Goal: Information Seeking & Learning: Learn about a topic

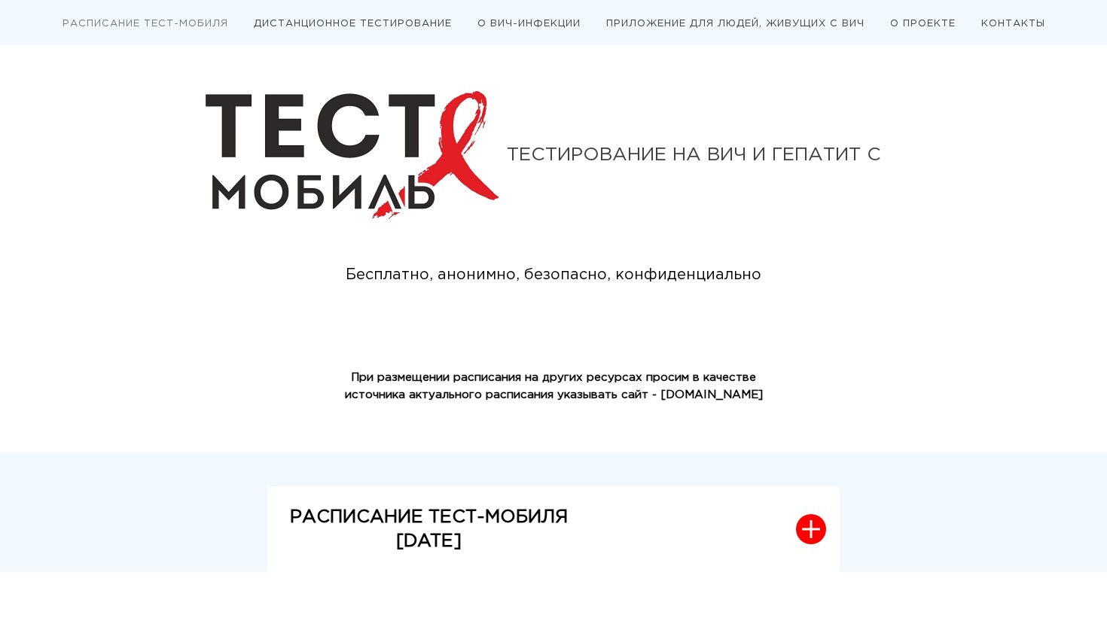
scroll to position [314, 0]
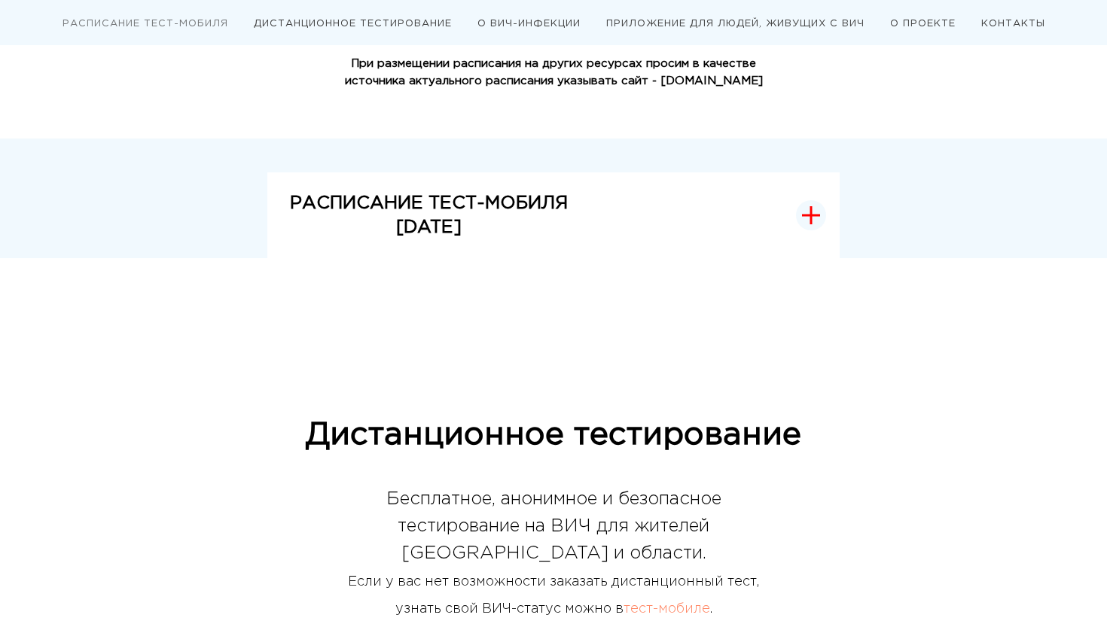
click at [810, 219] on icon "button" at bounding box center [811, 215] width 18 height 18
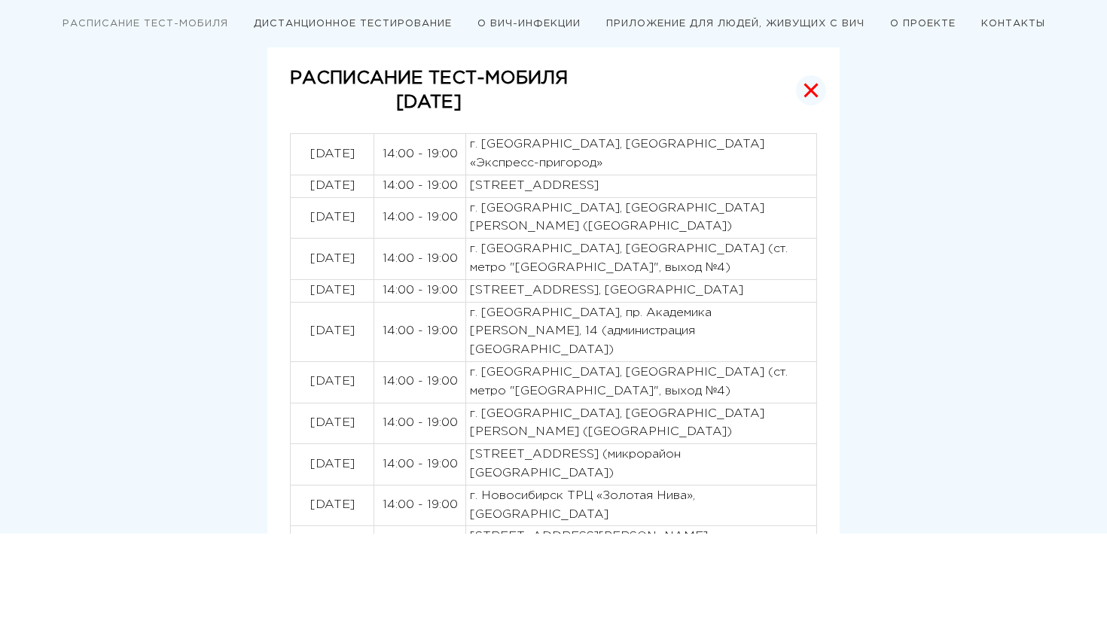
scroll to position [448, 0]
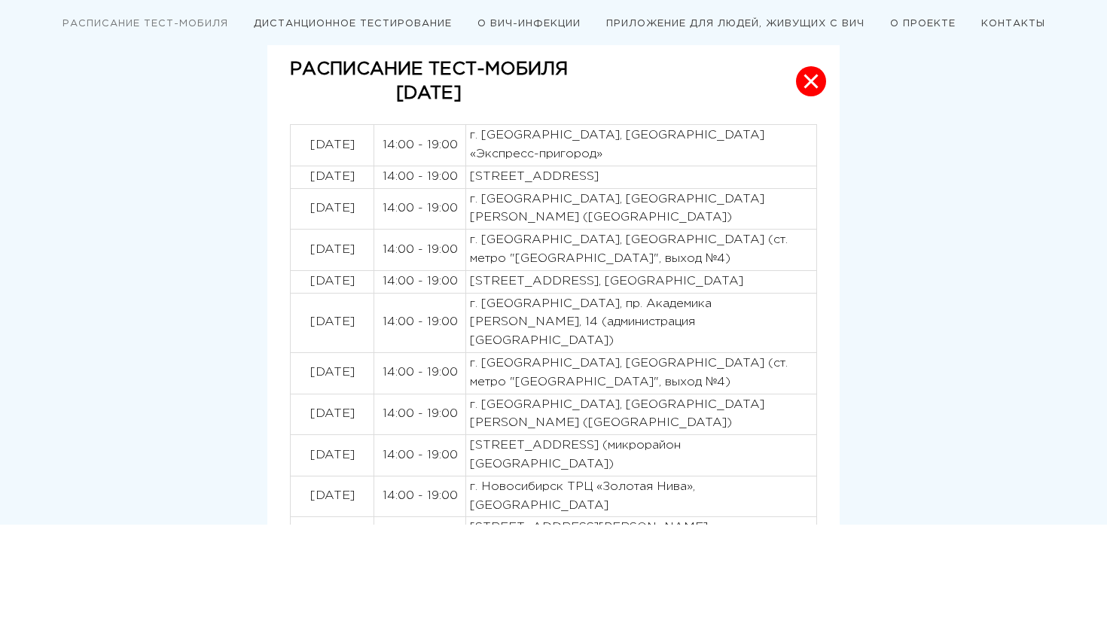
drag, startPoint x: 369, startPoint y: 303, endPoint x: 740, endPoint y: 303, distance: 370.6
click at [740, 303] on tr "[DATE] 14:00 - 19:00 г. [GEOGRAPHIC_DATA], пр. Академика [PERSON_NAME], 14 (адм…" at bounding box center [554, 323] width 527 height 60
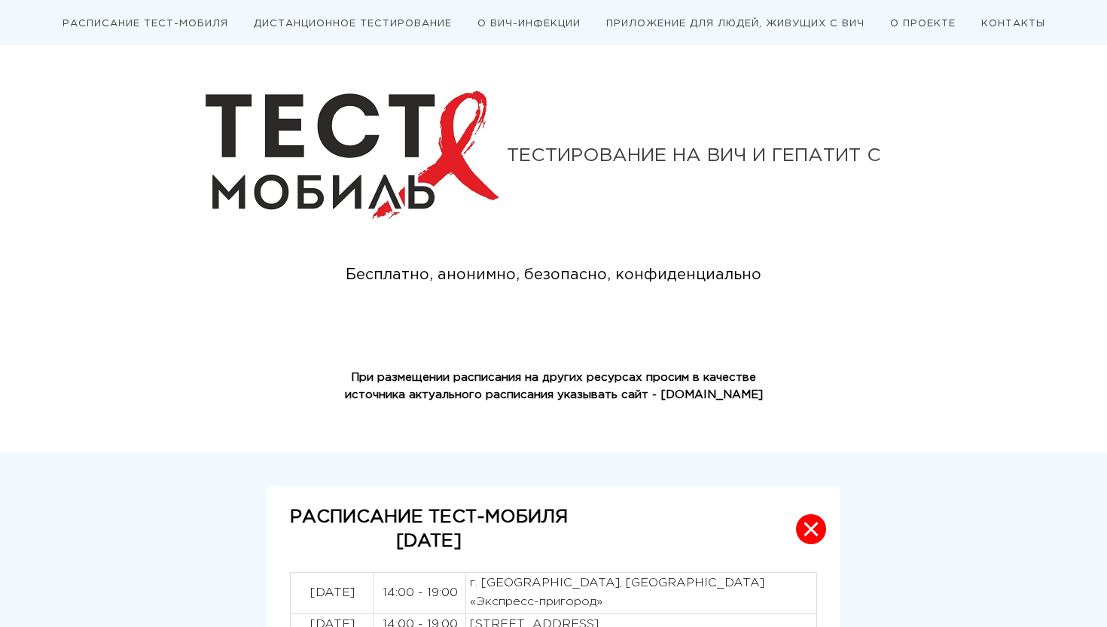
scroll to position [0, 0]
click at [914, 28] on li "О ПРОЕКТЕ" at bounding box center [923, 23] width 88 height 12
click at [920, 21] on link "О ПРОЕКТЕ" at bounding box center [923, 24] width 66 height 8
click at [148, 17] on ul "РАСПИСАНИЕ ТЕСТ-МОБИЛЯ ДИСТАНЦИОННОЕ ТЕСТИРОВАНИЕ О ВИЧ-ИНФЕКЦИИ ПРИЛОЖЕНИЕ ДЛЯ…" at bounding box center [553, 23] width 1047 height 14
click at [321, 23] on link "ДИСТАНЦИОННОЕ ТЕСТИРОВАНИЕ" at bounding box center [353, 24] width 198 height 8
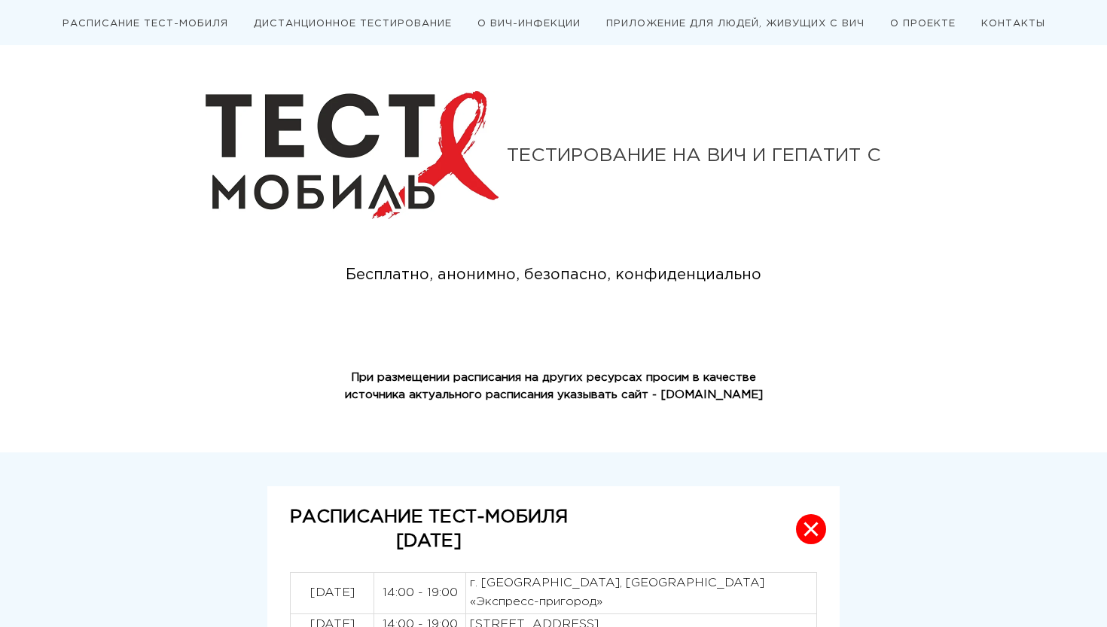
scroll to position [972, 0]
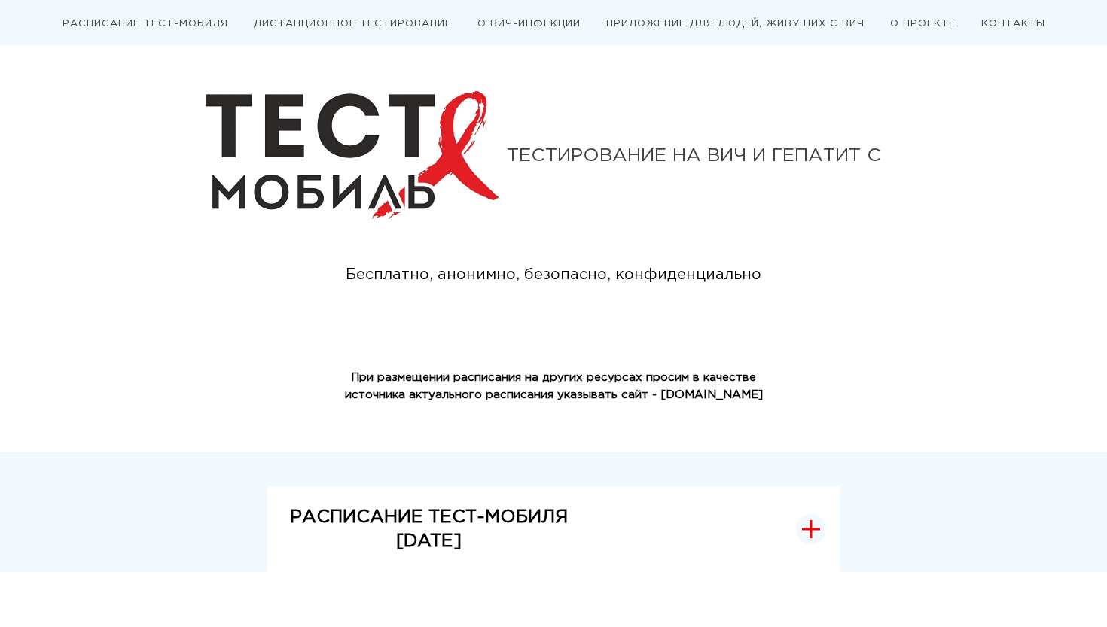
click at [827, 522] on button "РАСПИСАНИЕ ТЕСТ-МОБИЛЯ [DATE]" at bounding box center [553, 530] width 572 height 87
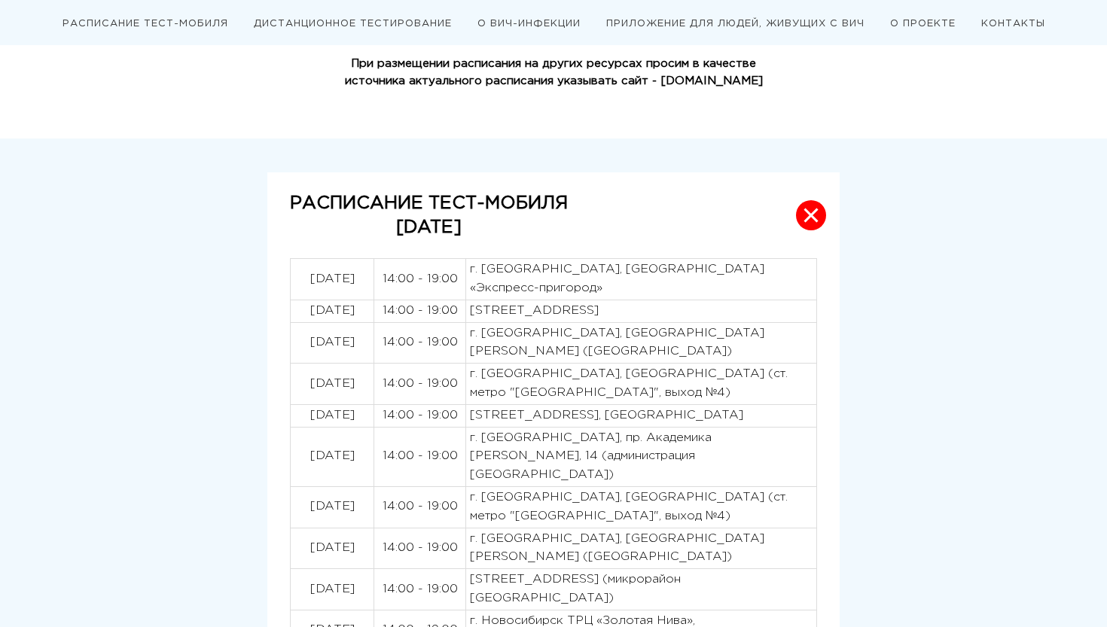
scroll to position [377, 0]
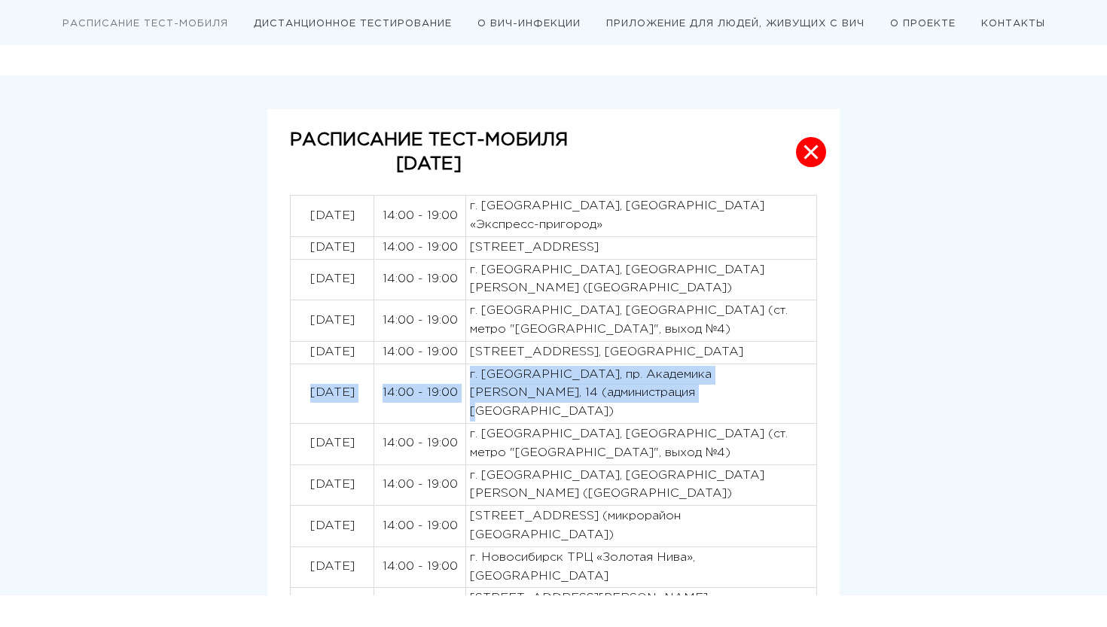
drag, startPoint x: 301, startPoint y: 380, endPoint x: 642, endPoint y: 381, distance: 340.5
click at [642, 381] on tr "[DATE] 14:00 - 19:00 г. [GEOGRAPHIC_DATA], пр. Академика [PERSON_NAME], 14 (адм…" at bounding box center [554, 394] width 527 height 60
